Goal: Entertainment & Leisure: Consume media (video, audio)

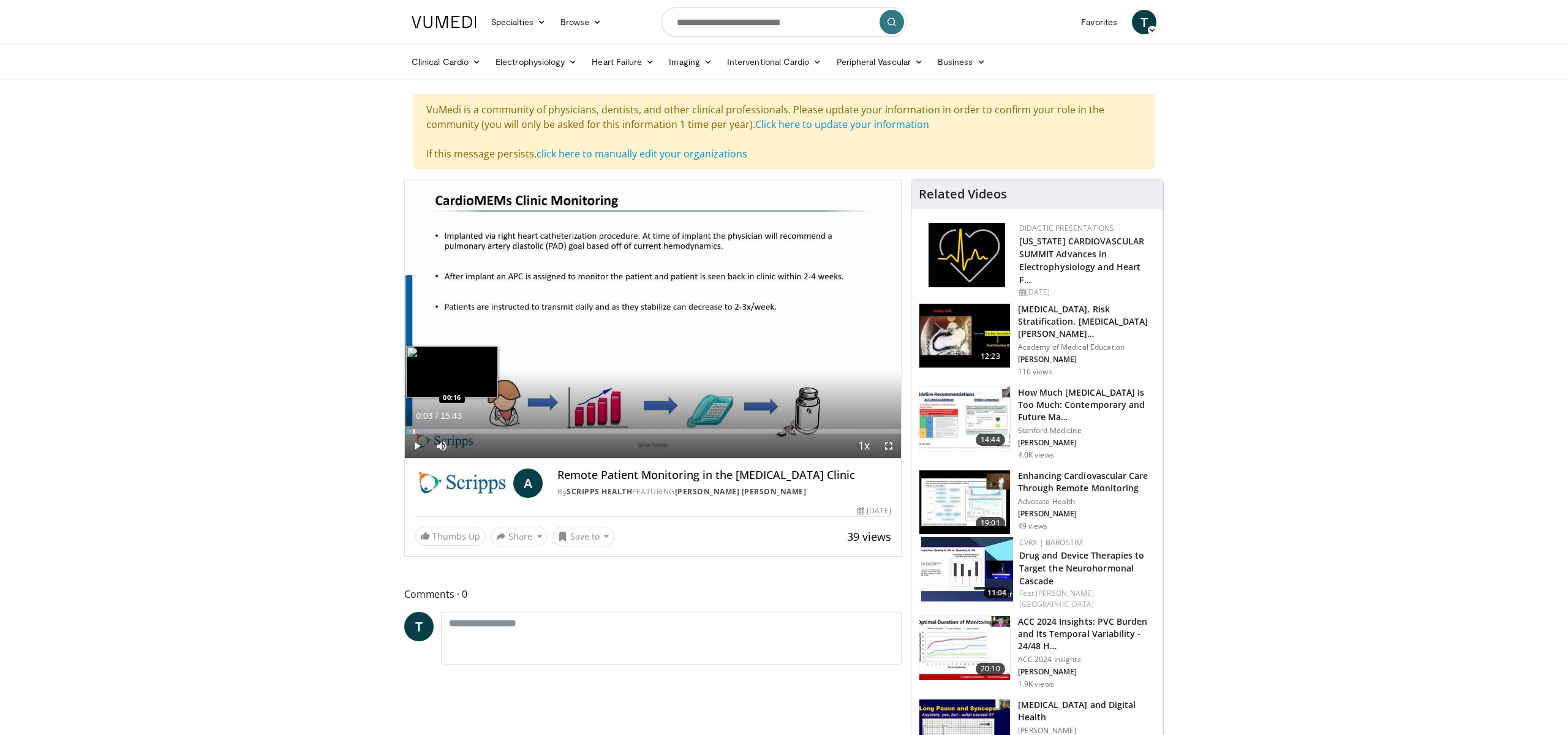
click at [413, 426] on div "Loaded : 4.21% 00:03 00:16" at bounding box center [653, 428] width 496 height 12
click at [426, 427] on div "Loaded : 7.36% 00:16 00:41" at bounding box center [653, 428] width 496 height 12
click at [435, 430] on div "Progress Bar" at bounding box center [435, 431] width 1 height 5
click at [453, 429] on div "Progress Bar" at bounding box center [453, 431] width 1 height 5
click at [467, 429] on div "Progress Bar" at bounding box center [467, 431] width 1 height 5
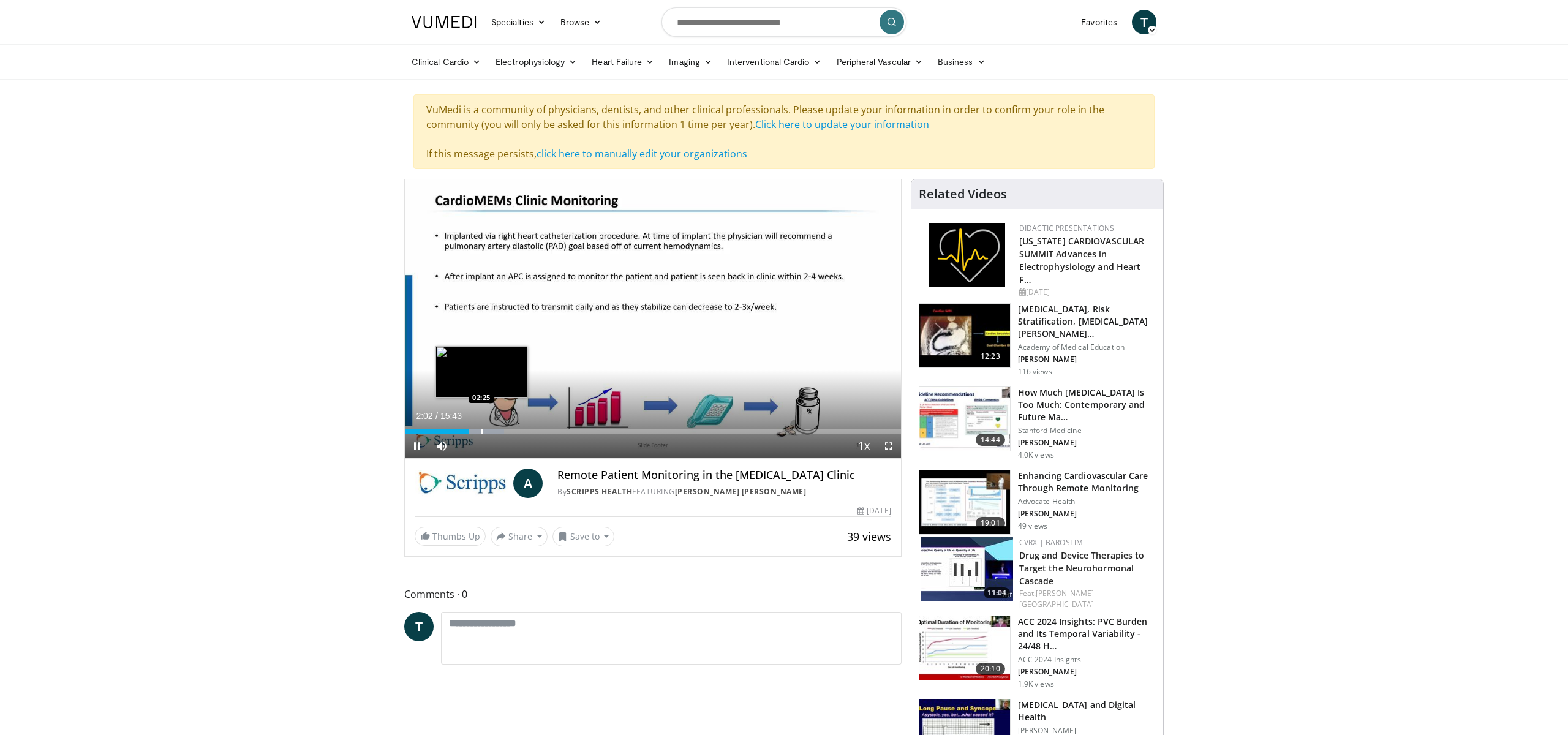
click at [482, 429] on div "Progress Bar" at bounding box center [482, 431] width 1 height 5
click at [495, 430] on div "Progress Bar" at bounding box center [495, 431] width 1 height 5
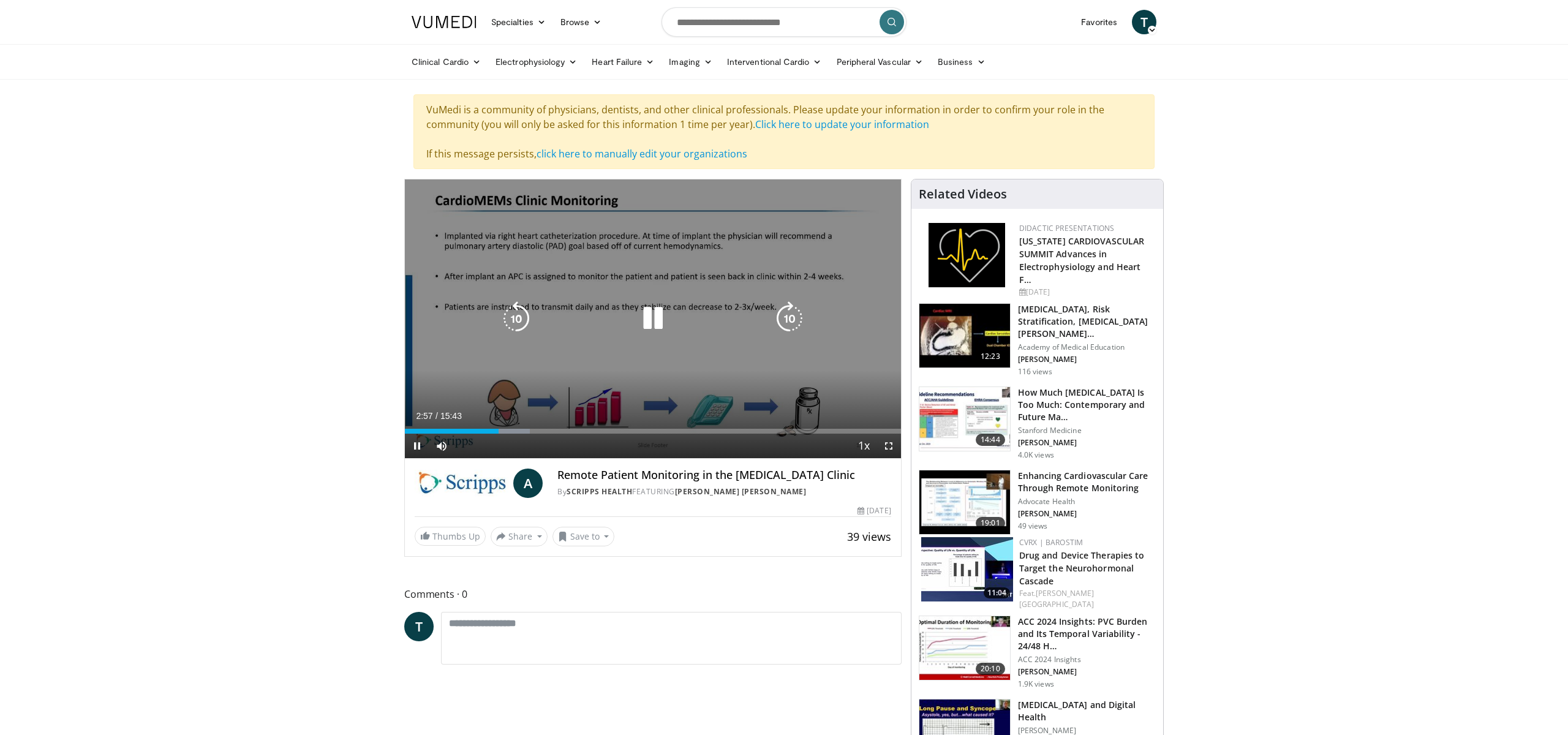
click at [654, 327] on icon "Video Player" at bounding box center [653, 318] width 34 height 34
